Goal: Task Accomplishment & Management: Complete application form

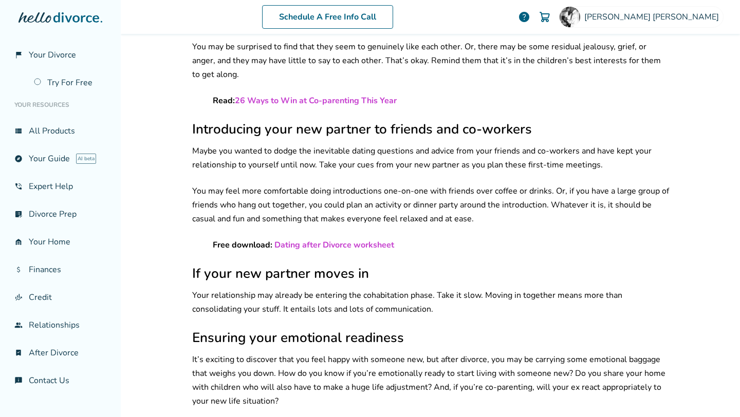
scroll to position [1335, 0]
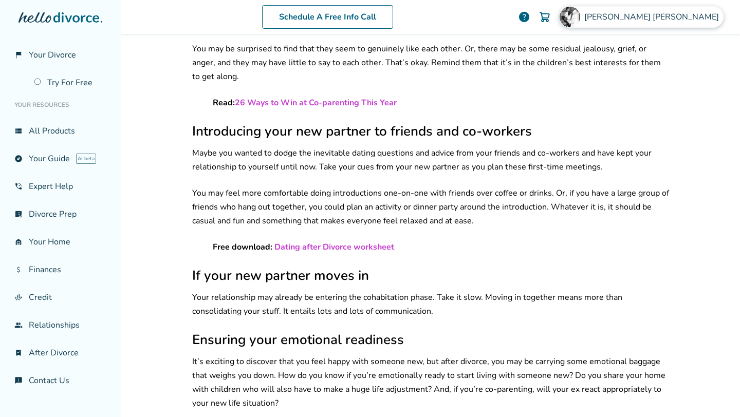
click at [681, 22] on div "[PERSON_NAME]" at bounding box center [641, 17] width 165 height 22
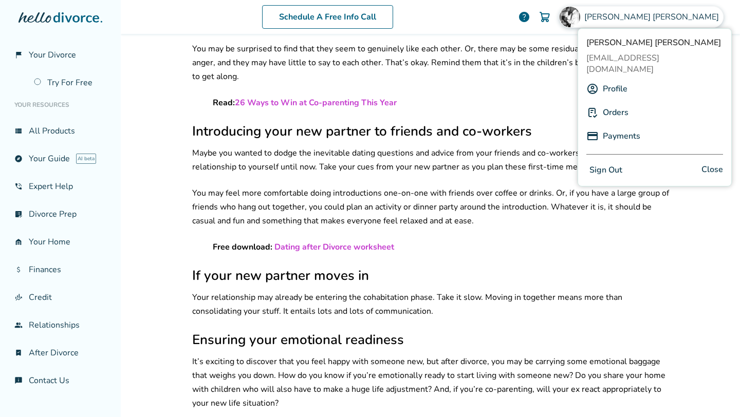
click at [613, 79] on link "Profile" at bounding box center [615, 89] width 25 height 20
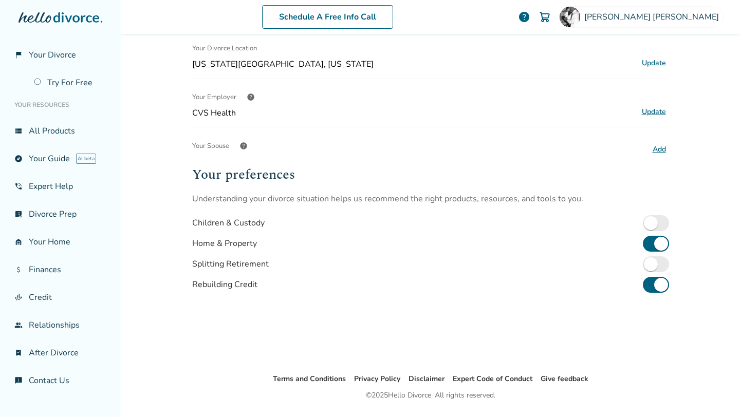
scroll to position [192, 0]
click at [248, 98] on span "help" at bounding box center [251, 98] width 8 height 8
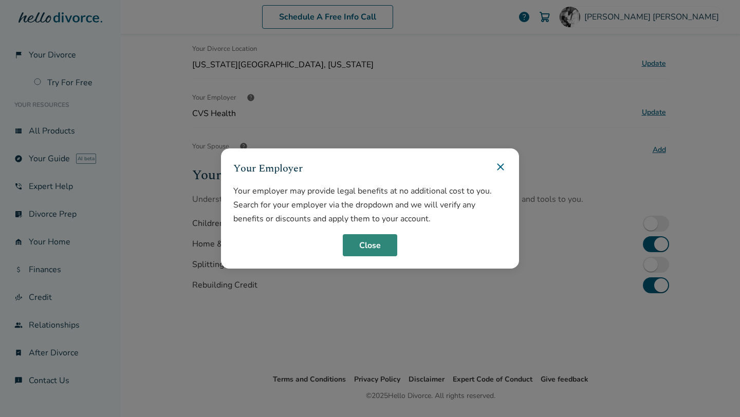
click at [377, 249] on button "Close" at bounding box center [370, 245] width 54 height 23
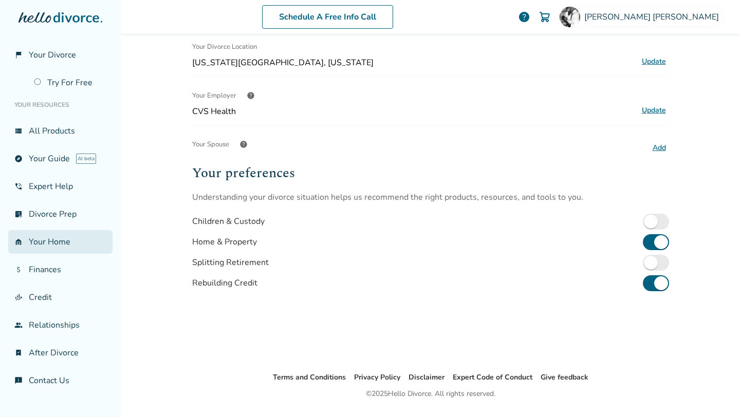
scroll to position [204, 0]
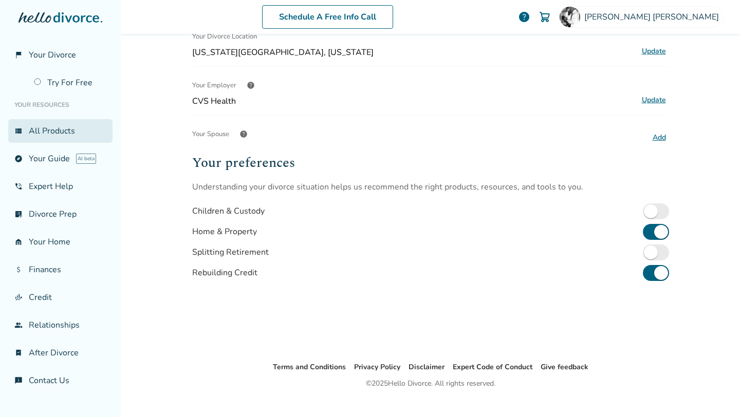
click at [45, 135] on link "view_list All Products" at bounding box center [60, 131] width 104 height 24
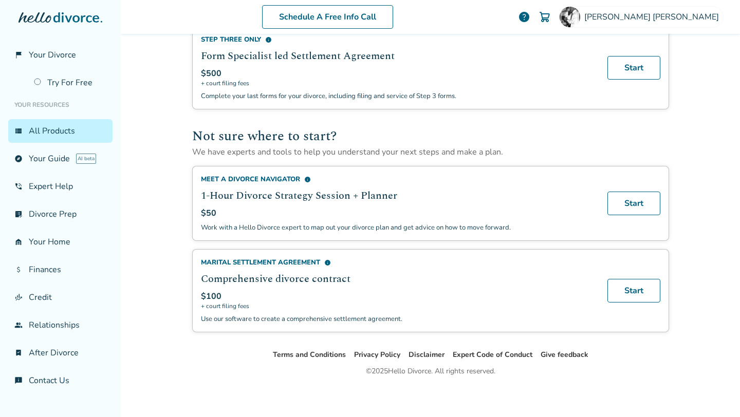
scroll to position [605, 0]
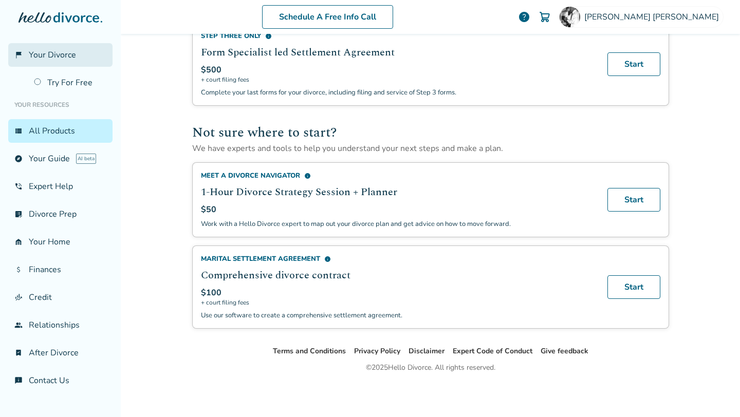
click at [62, 52] on span "Your Divorce" at bounding box center [52, 54] width 47 height 11
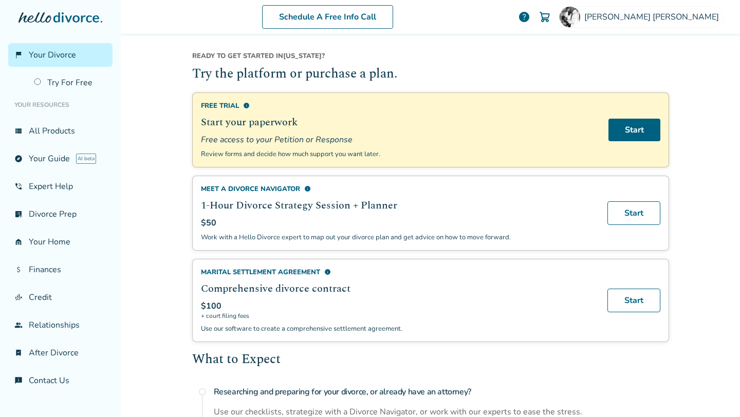
scroll to position [71, 0]
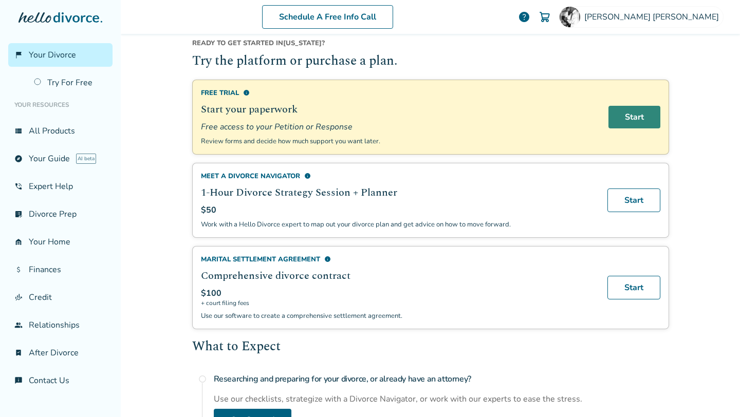
click at [642, 122] on link "Start" at bounding box center [635, 117] width 52 height 23
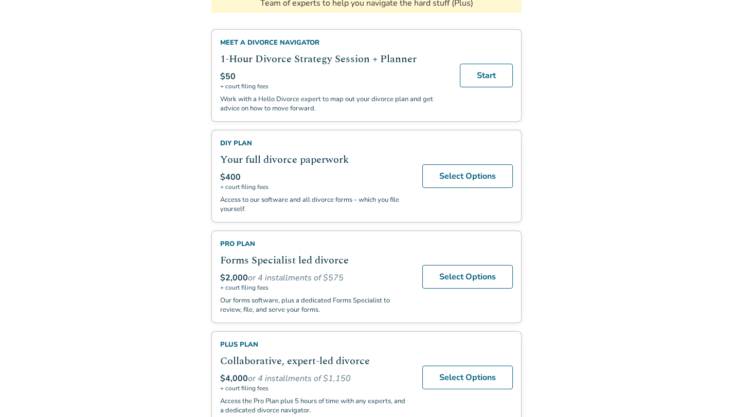
scroll to position [247, 0]
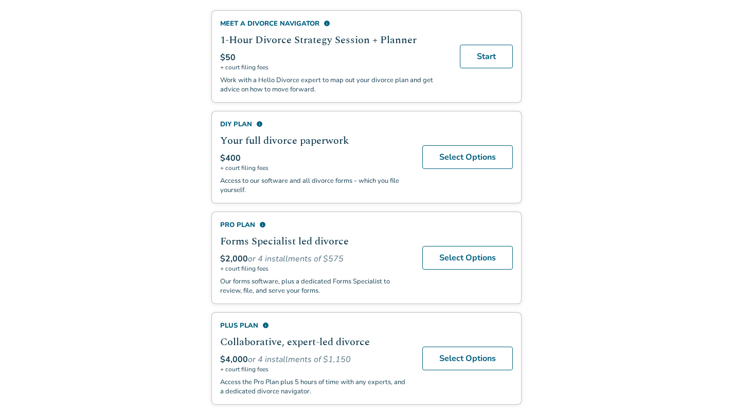
click at [265, 322] on span "info" at bounding box center [265, 325] width 7 height 7
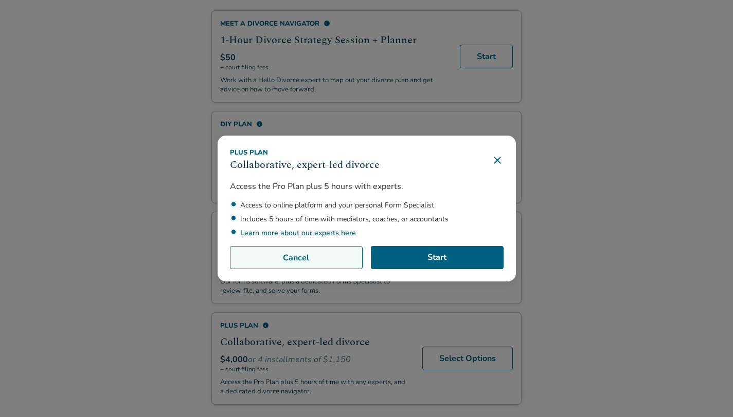
click at [273, 262] on button "Cancel" at bounding box center [296, 258] width 133 height 24
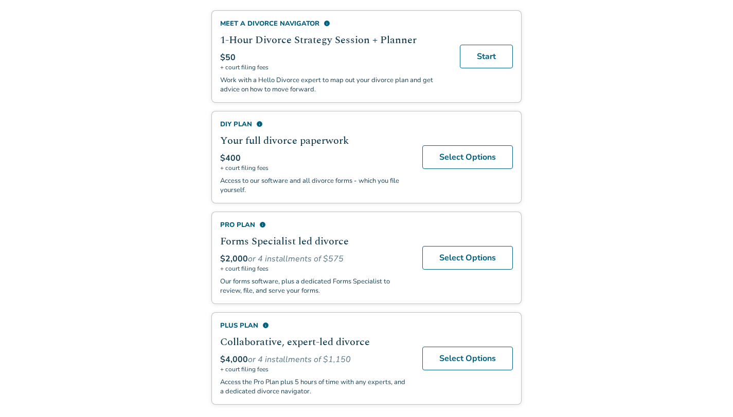
click at [36, 186] on body "Return to Portal You're One Step Away from an Easier Divorce Your completed for…" at bounding box center [366, 87] width 733 height 669
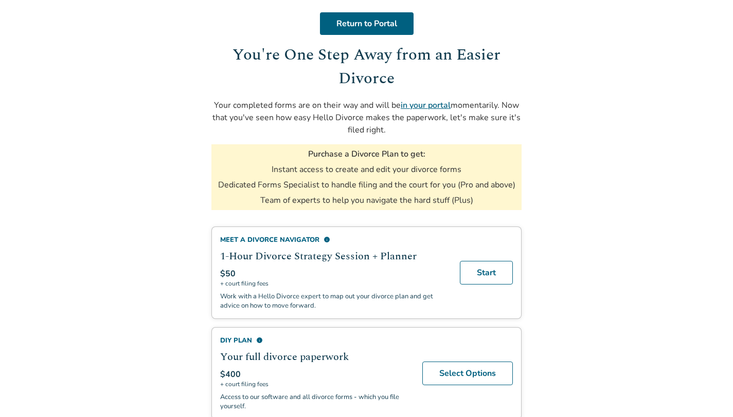
scroll to position [0, 0]
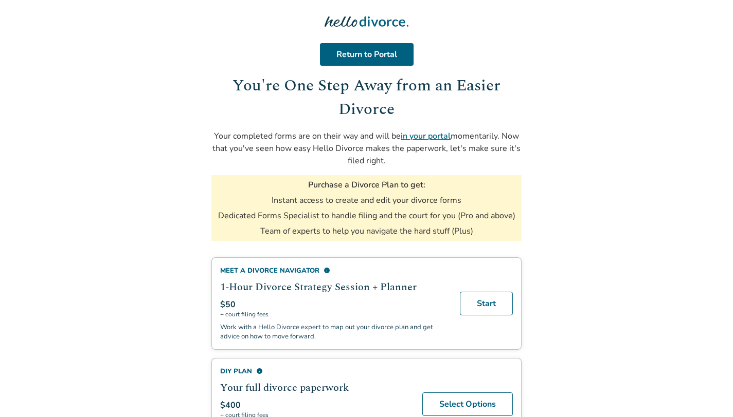
click at [177, 190] on body "Return to Portal You're One Step Away from an Easier Divorce Your completed for…" at bounding box center [366, 334] width 733 height 669
click at [422, 135] on link "in your portal" at bounding box center [426, 136] width 50 height 11
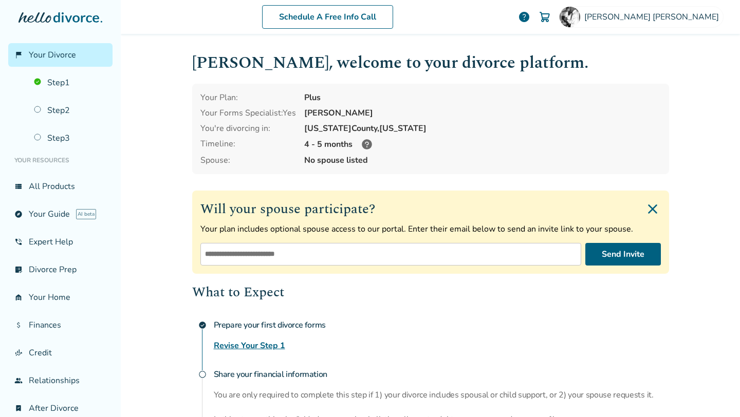
click at [366, 144] on icon at bounding box center [367, 144] width 10 height 10
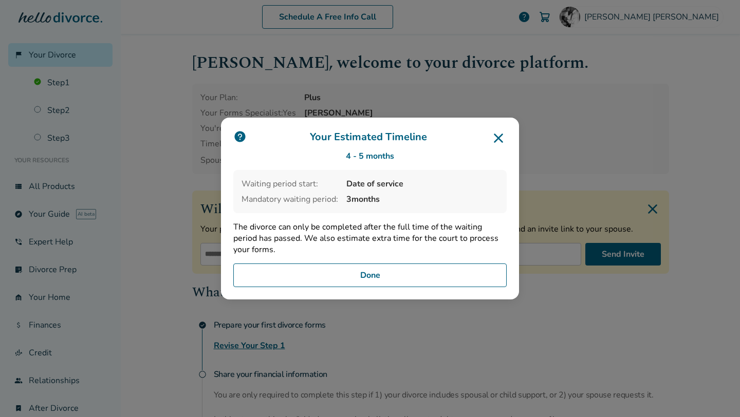
click at [388, 279] on button "Done" at bounding box center [370, 276] width 274 height 24
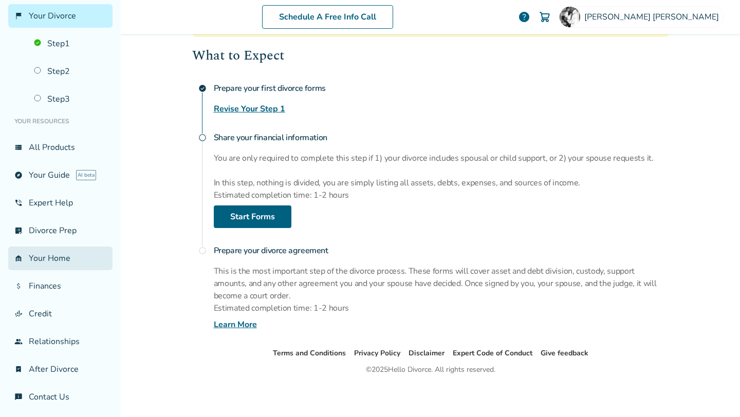
scroll to position [40, 0]
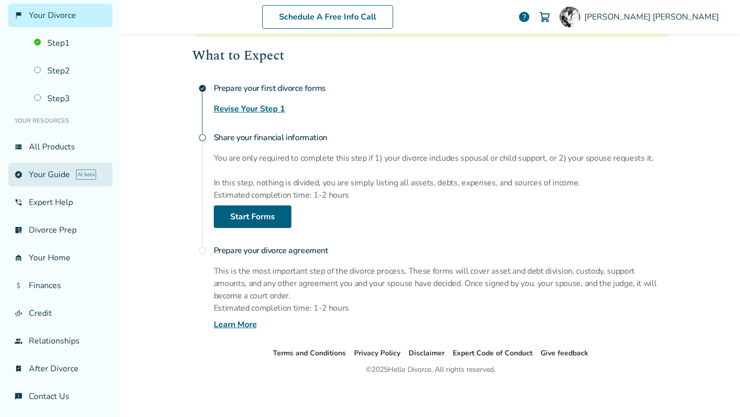
click at [53, 177] on link "explore Your Guide AI beta" at bounding box center [60, 175] width 104 height 24
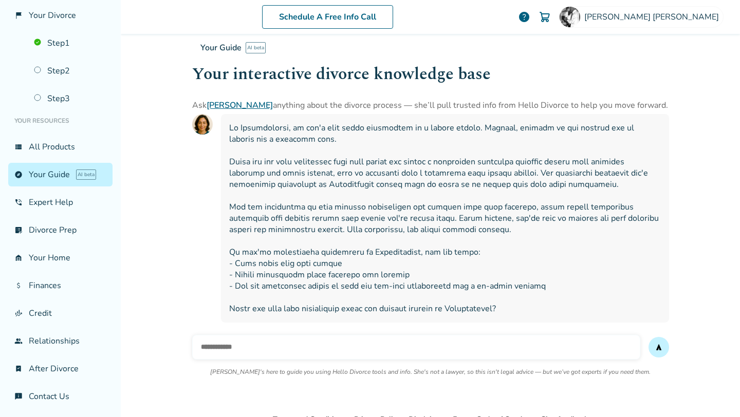
scroll to position [522, 0]
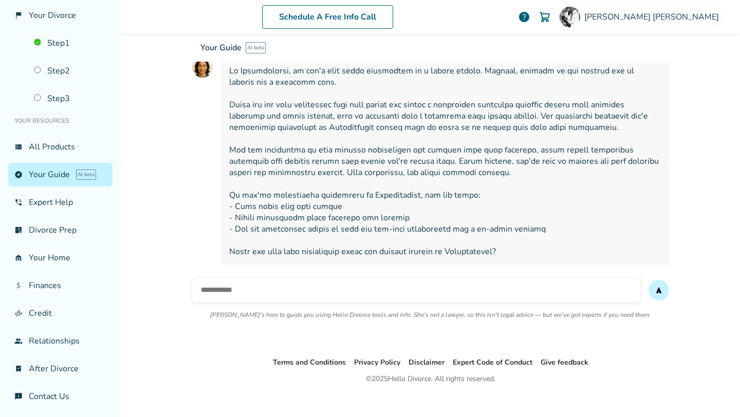
click at [229, 280] on input "text" at bounding box center [416, 290] width 448 height 25
click at [292, 278] on input "text" at bounding box center [416, 290] width 448 height 25
type input "**********"
click at [649, 280] on button "send" at bounding box center [659, 290] width 21 height 21
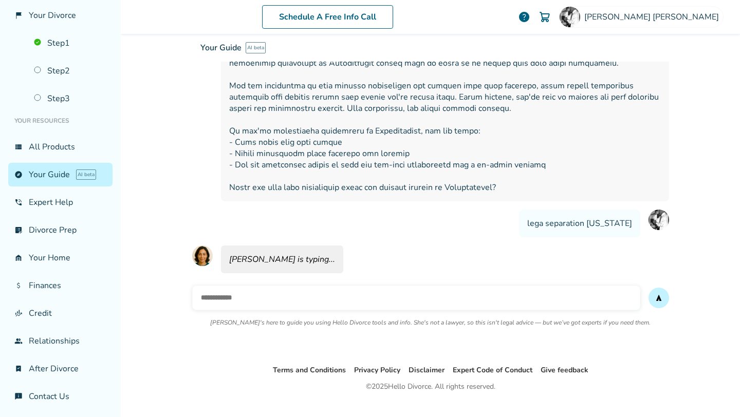
scroll to position [593, 0]
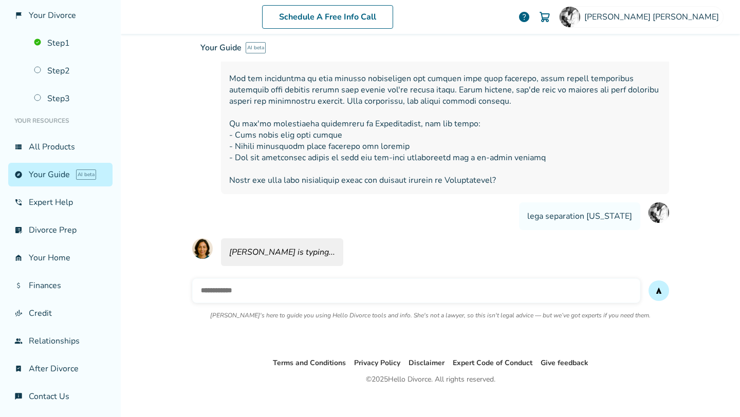
click at [538, 211] on span "lega separation pennsylvania" at bounding box center [579, 216] width 105 height 11
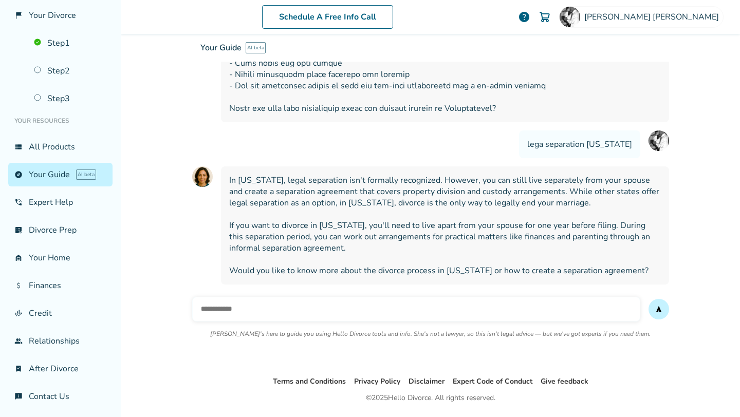
scroll to position [682, 0]
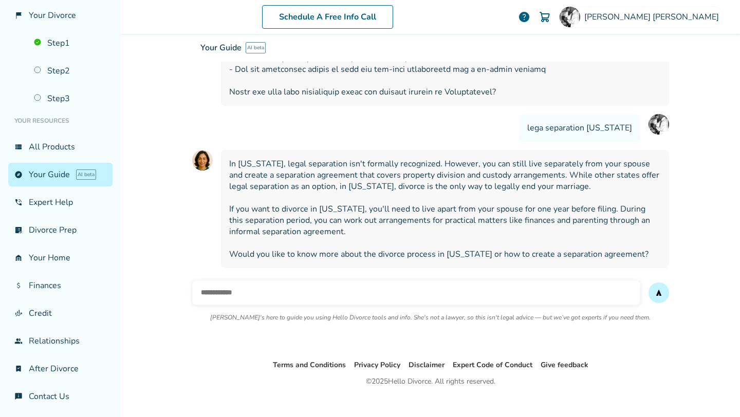
click at [307, 281] on input "text" at bounding box center [416, 293] width 448 height 25
type input "***"
click at [649, 283] on button "send" at bounding box center [659, 293] width 21 height 21
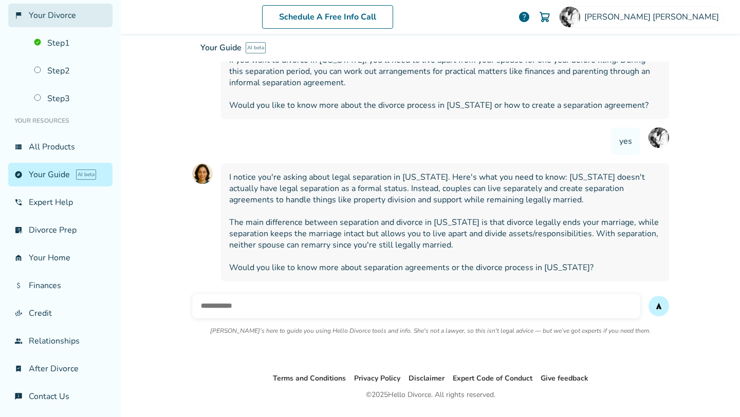
scroll to position [842, 0]
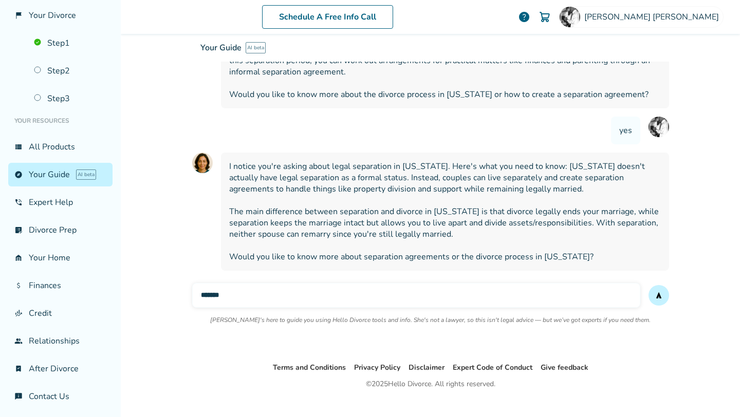
type input "*******"
click at [649, 285] on button "send" at bounding box center [659, 295] width 21 height 21
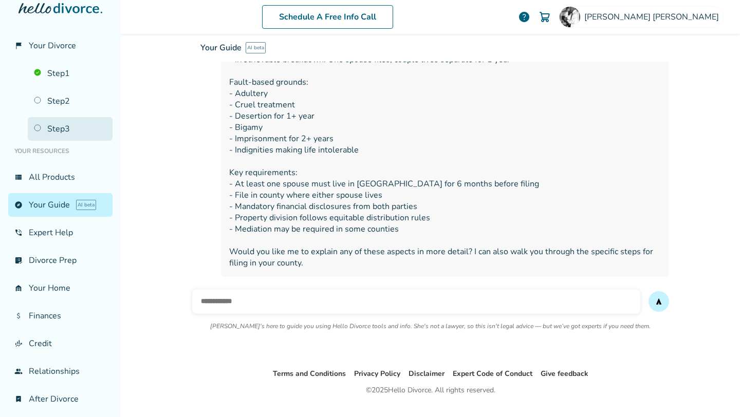
scroll to position [0, 0]
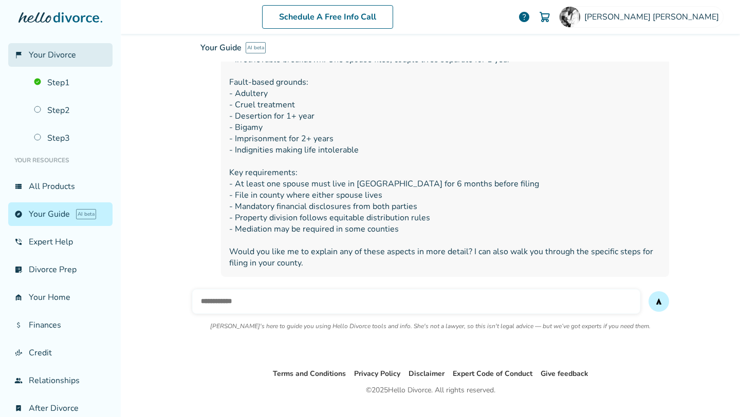
click at [57, 60] on span "Your Divorce" at bounding box center [52, 54] width 47 height 11
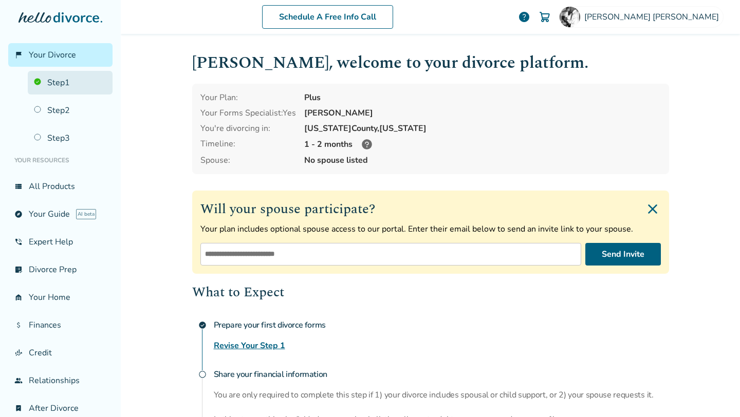
click at [70, 86] on link "Step 1" at bounding box center [70, 83] width 85 height 24
click at [70, 84] on link "Step 1" at bounding box center [70, 83] width 85 height 24
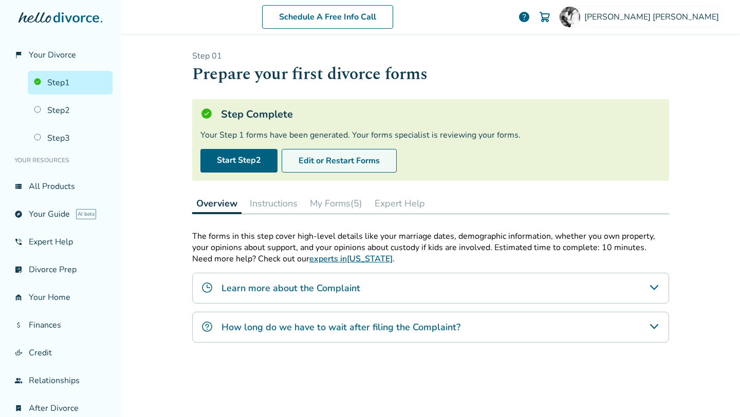
click at [348, 168] on button "Edit or Restart Forms" at bounding box center [339, 161] width 115 height 24
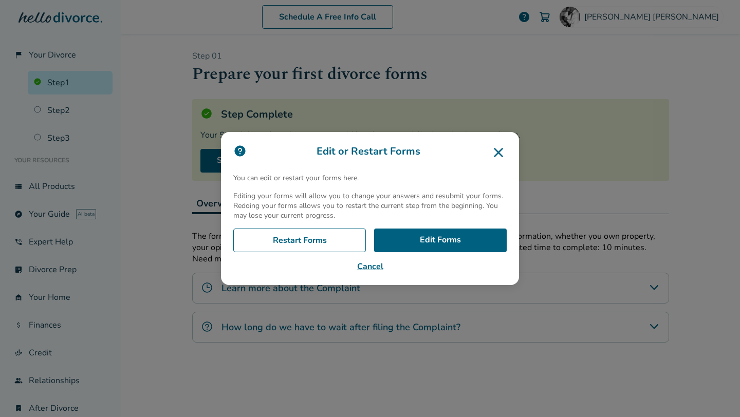
click at [449, 253] on div "Restart Forms Edit Forms Cancel" at bounding box center [370, 251] width 274 height 44
click at [453, 245] on link "Edit Forms" at bounding box center [440, 241] width 133 height 24
